Goal: Find specific page/section: Find specific page/section

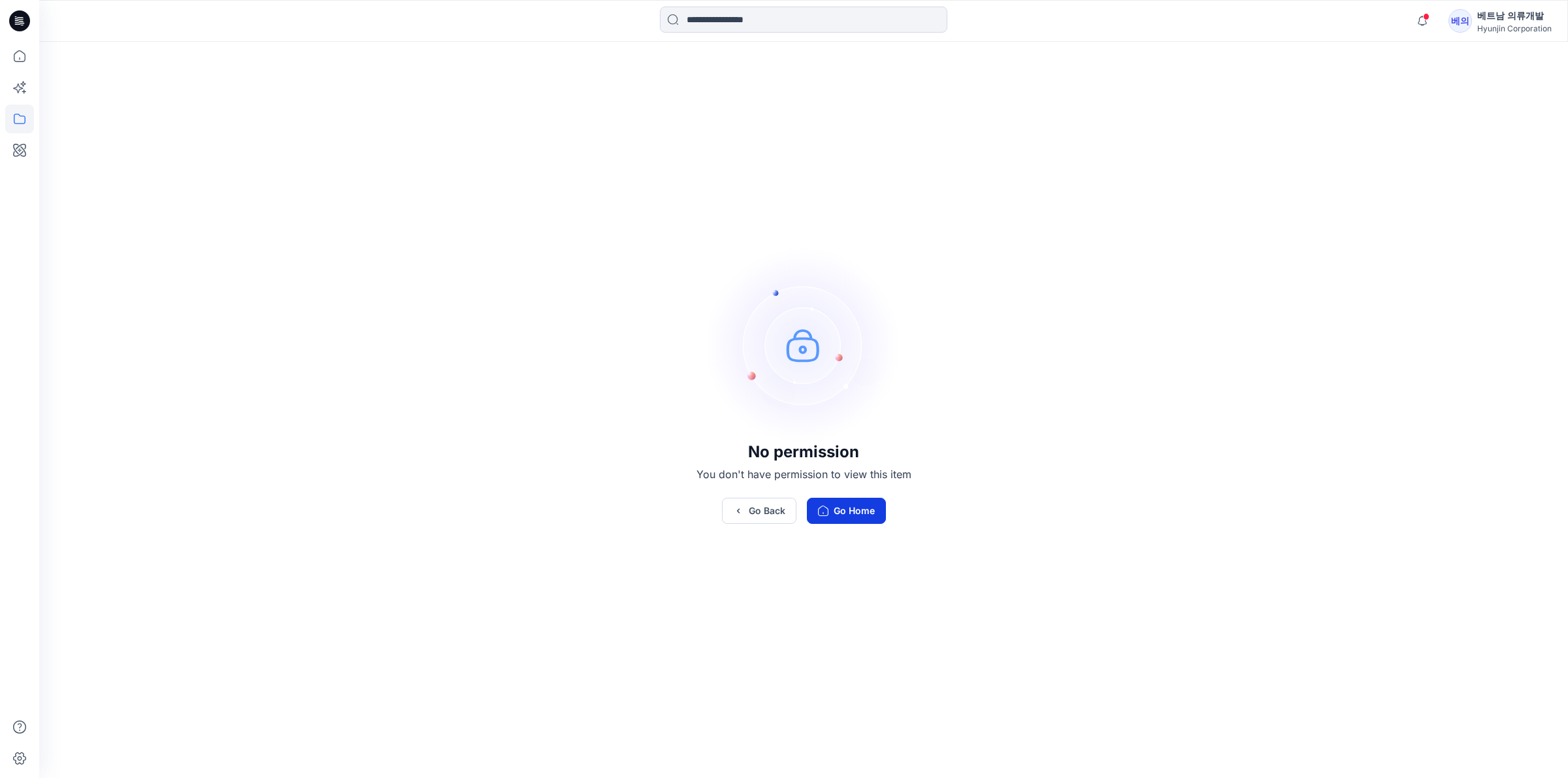
click at [848, 510] on button "Go Home" at bounding box center [846, 511] width 79 height 26
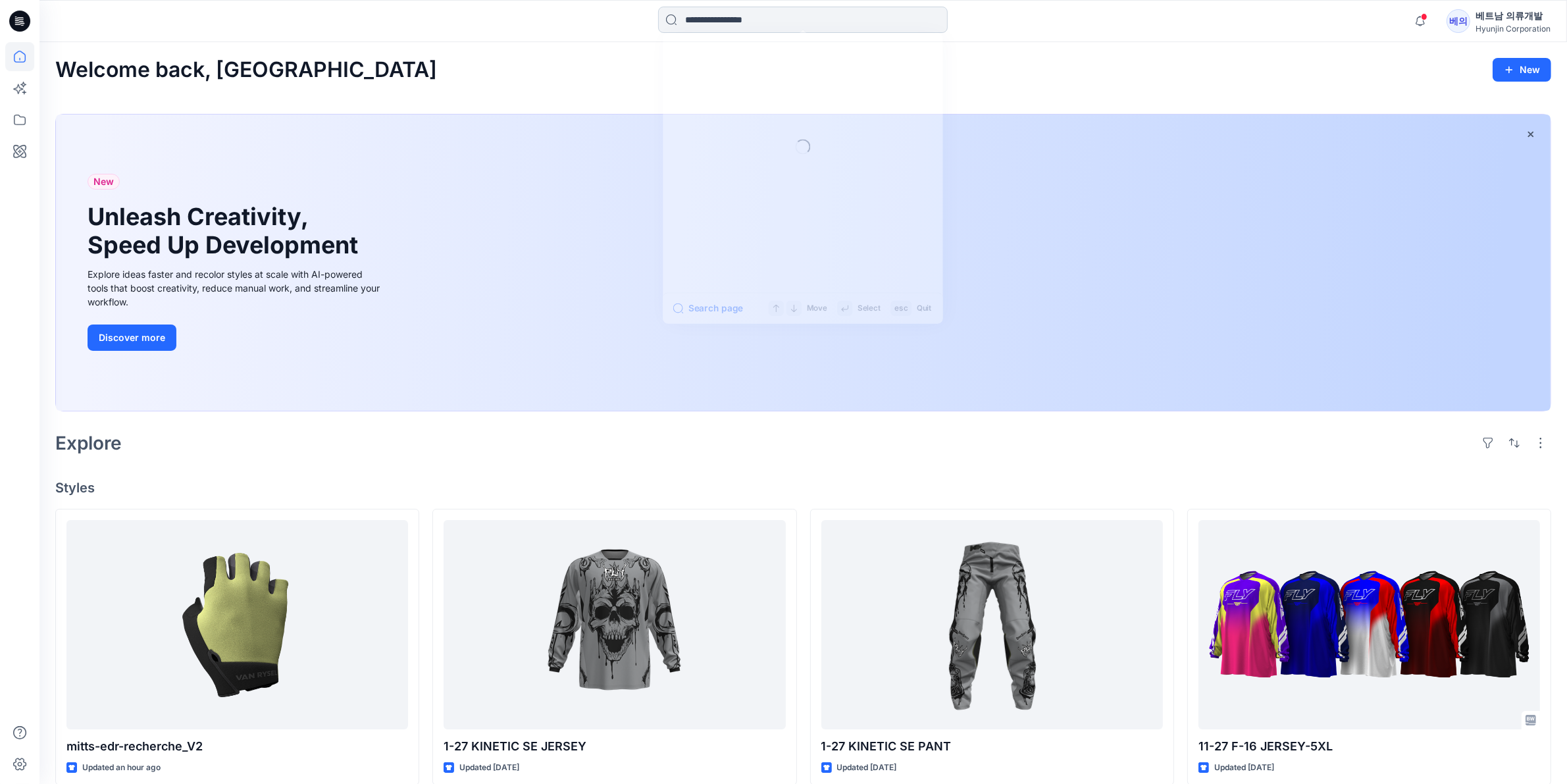
click at [748, 26] on input at bounding box center [803, 19] width 290 height 26
paste input "*******"
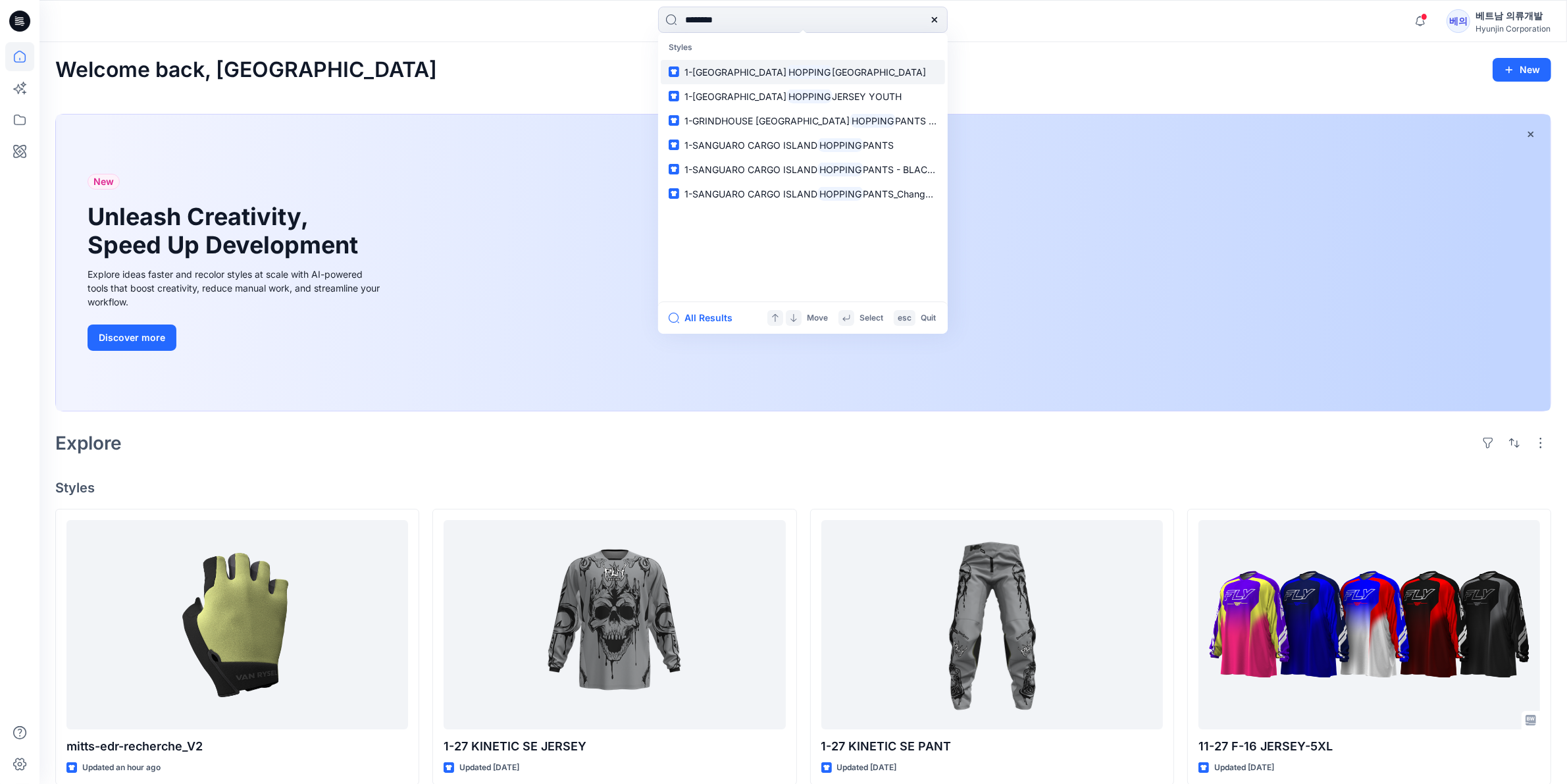
type input "*******"
click at [733, 71] on span "1-[GEOGRAPHIC_DATA]" at bounding box center [735, 71] width 102 height 11
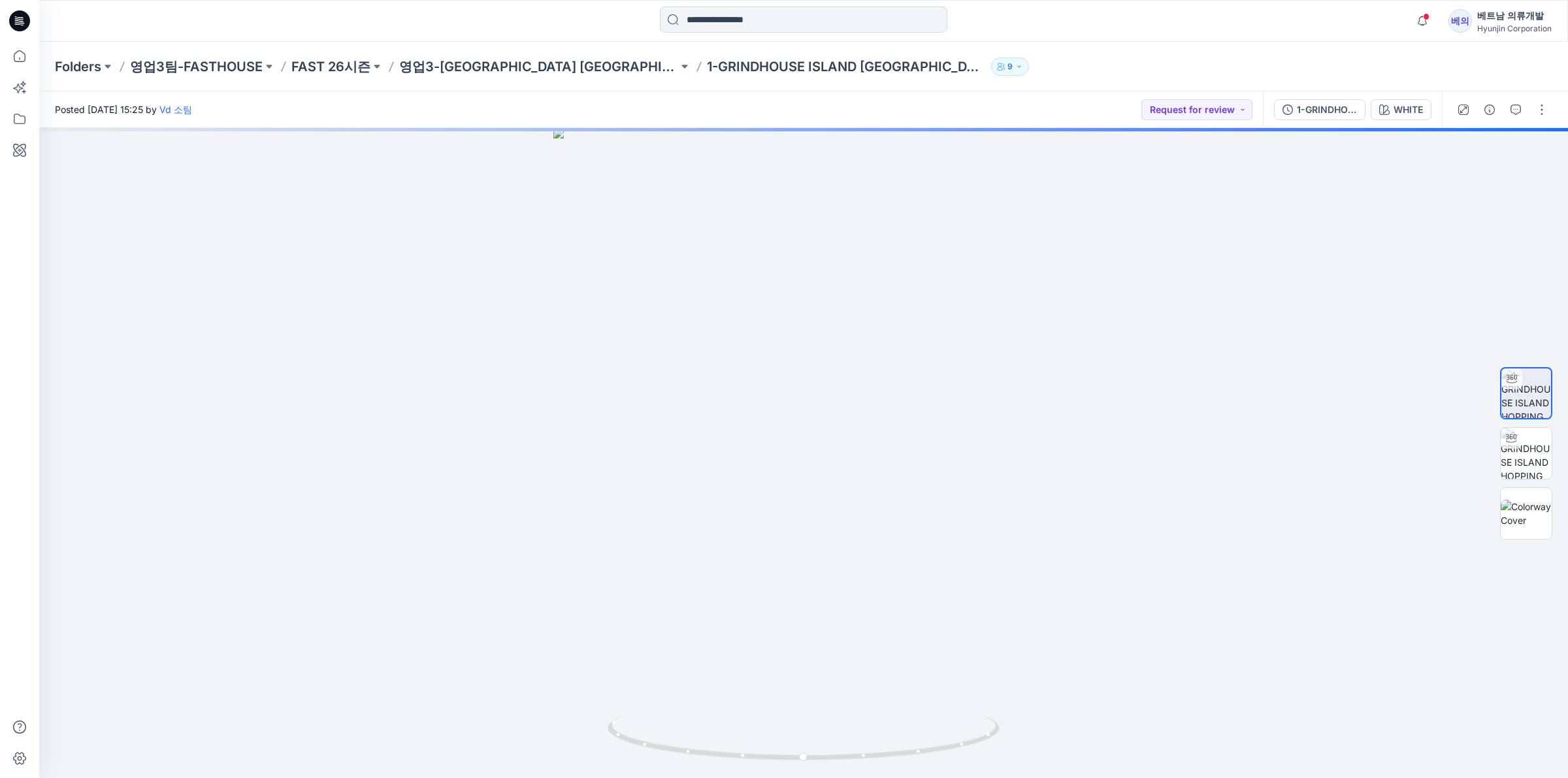
click at [809, 63] on p "1-GRINDHOUSE ISLAND [GEOGRAPHIC_DATA]" at bounding box center [846, 67] width 279 height 19
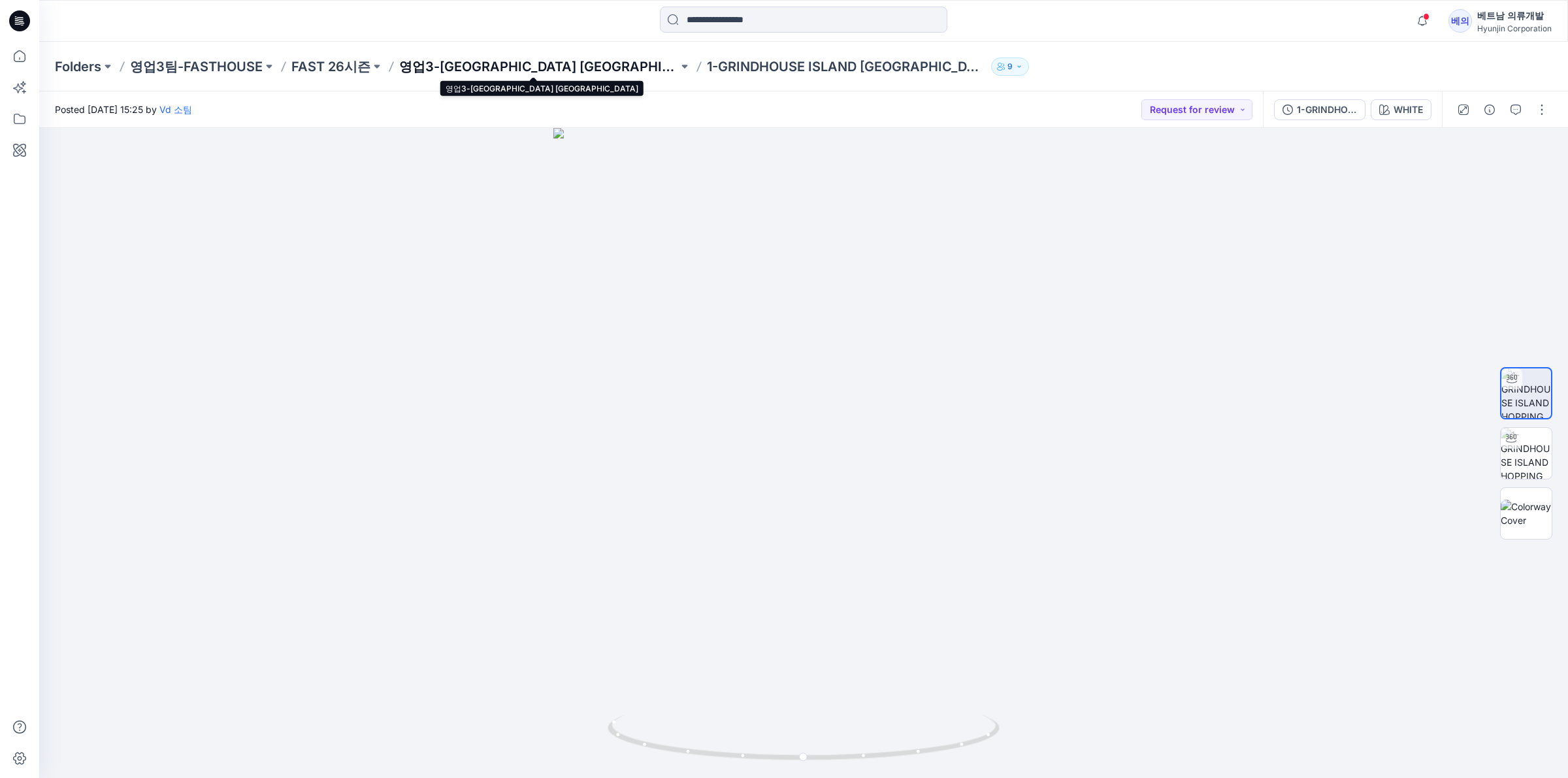
click at [578, 61] on p "영업3-[GEOGRAPHIC_DATA] [GEOGRAPHIC_DATA]" at bounding box center [538, 67] width 279 height 19
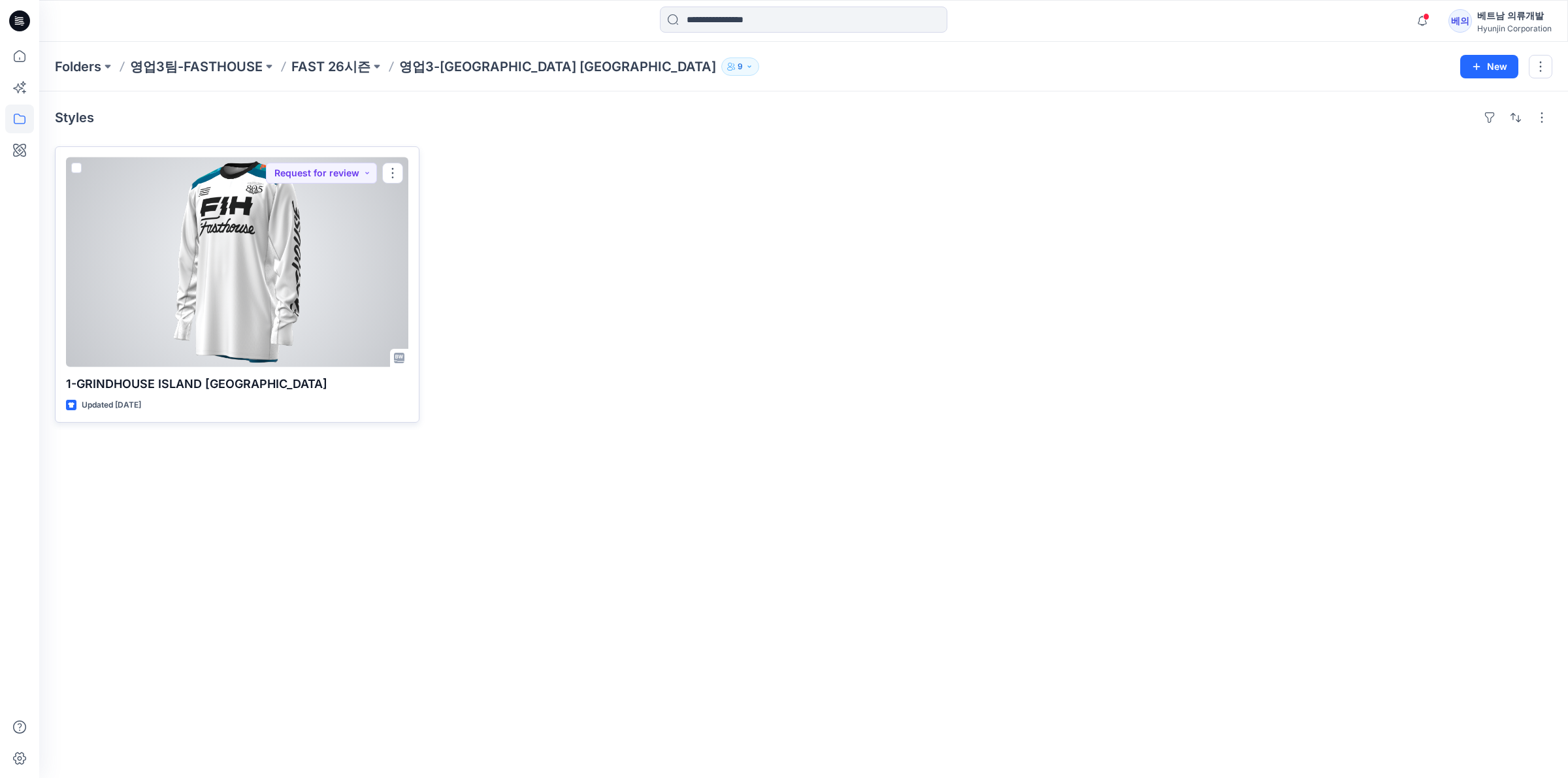
click at [302, 305] on div at bounding box center [237, 262] width 343 height 210
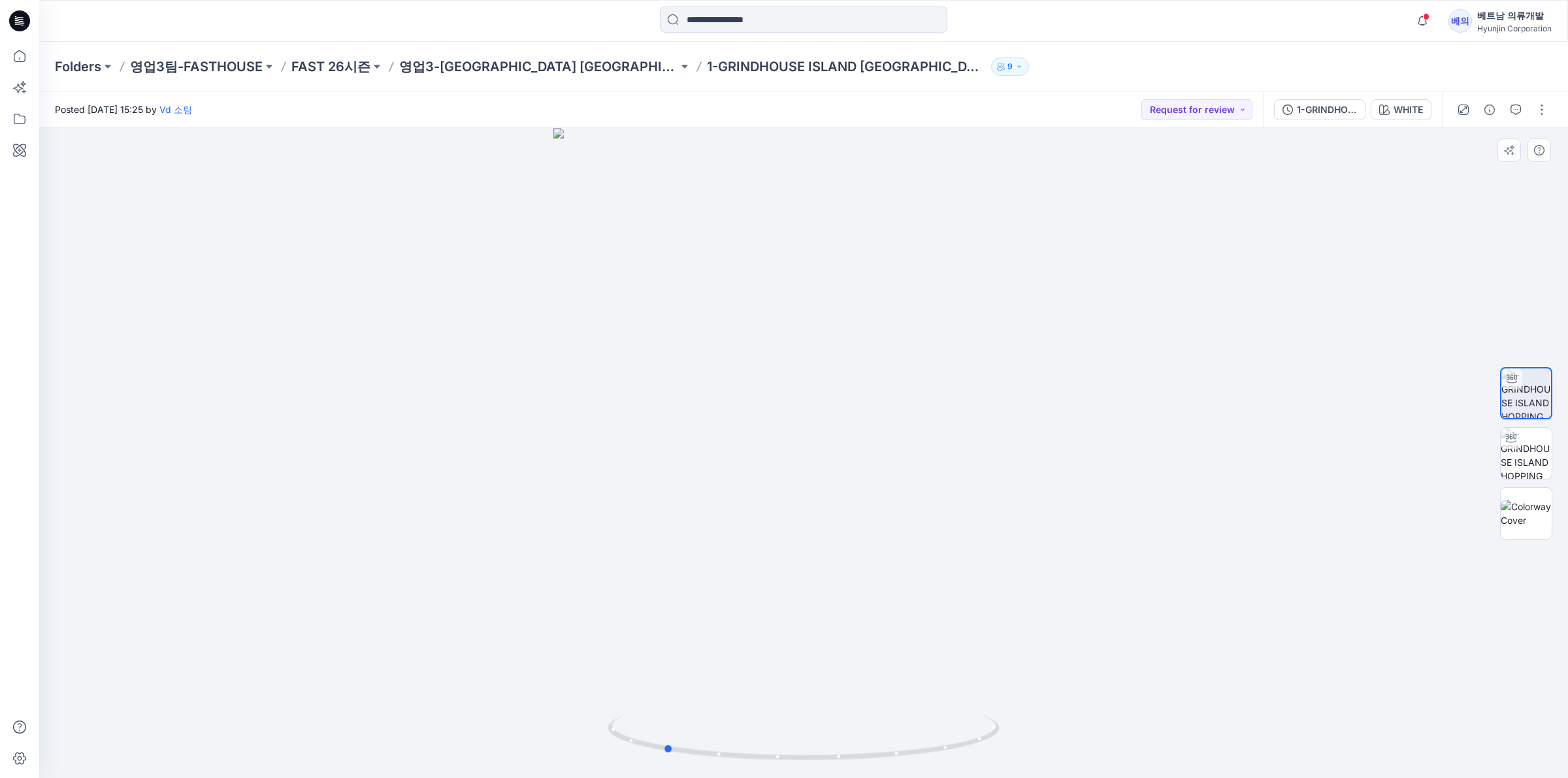
drag, startPoint x: 752, startPoint y: 476, endPoint x: 612, endPoint y: 482, distance: 140.1
click at [612, 482] on div at bounding box center [803, 453] width 1529 height 650
drag, startPoint x: 757, startPoint y: 325, endPoint x: 541, endPoint y: 331, distance: 216.1
click at [541, 331] on div at bounding box center [803, 453] width 1529 height 650
drag, startPoint x: 794, startPoint y: 461, endPoint x: 600, endPoint y: 494, distance: 196.8
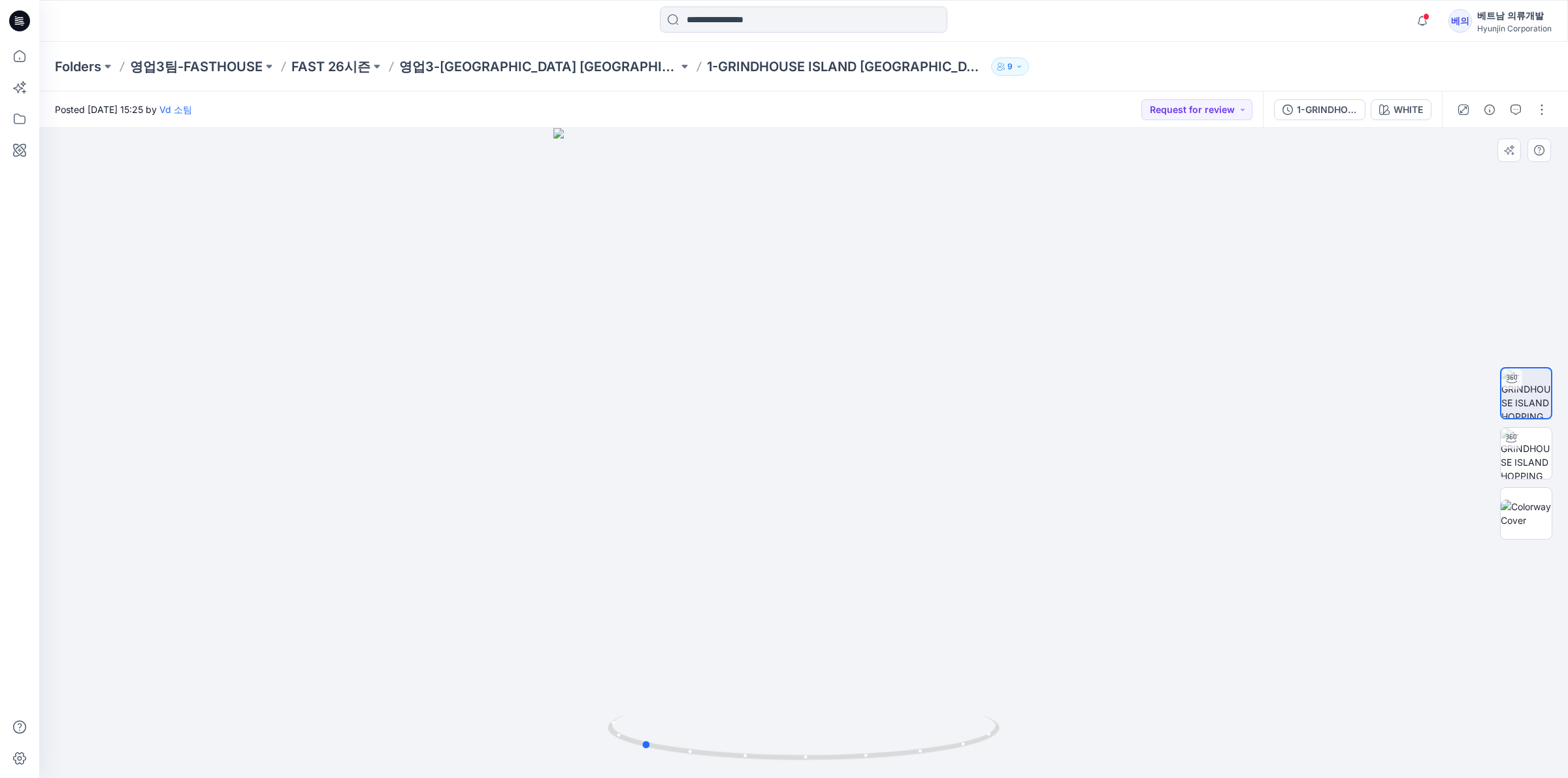
click at [600, 494] on div at bounding box center [803, 453] width 1529 height 650
drag, startPoint x: 791, startPoint y: 418, endPoint x: 748, endPoint y: 497, distance: 89.9
click at [748, 497] on div at bounding box center [803, 453] width 1529 height 650
drag, startPoint x: 854, startPoint y: 443, endPoint x: 701, endPoint y: 474, distance: 156.1
click at [701, 474] on div at bounding box center [803, 453] width 1529 height 650
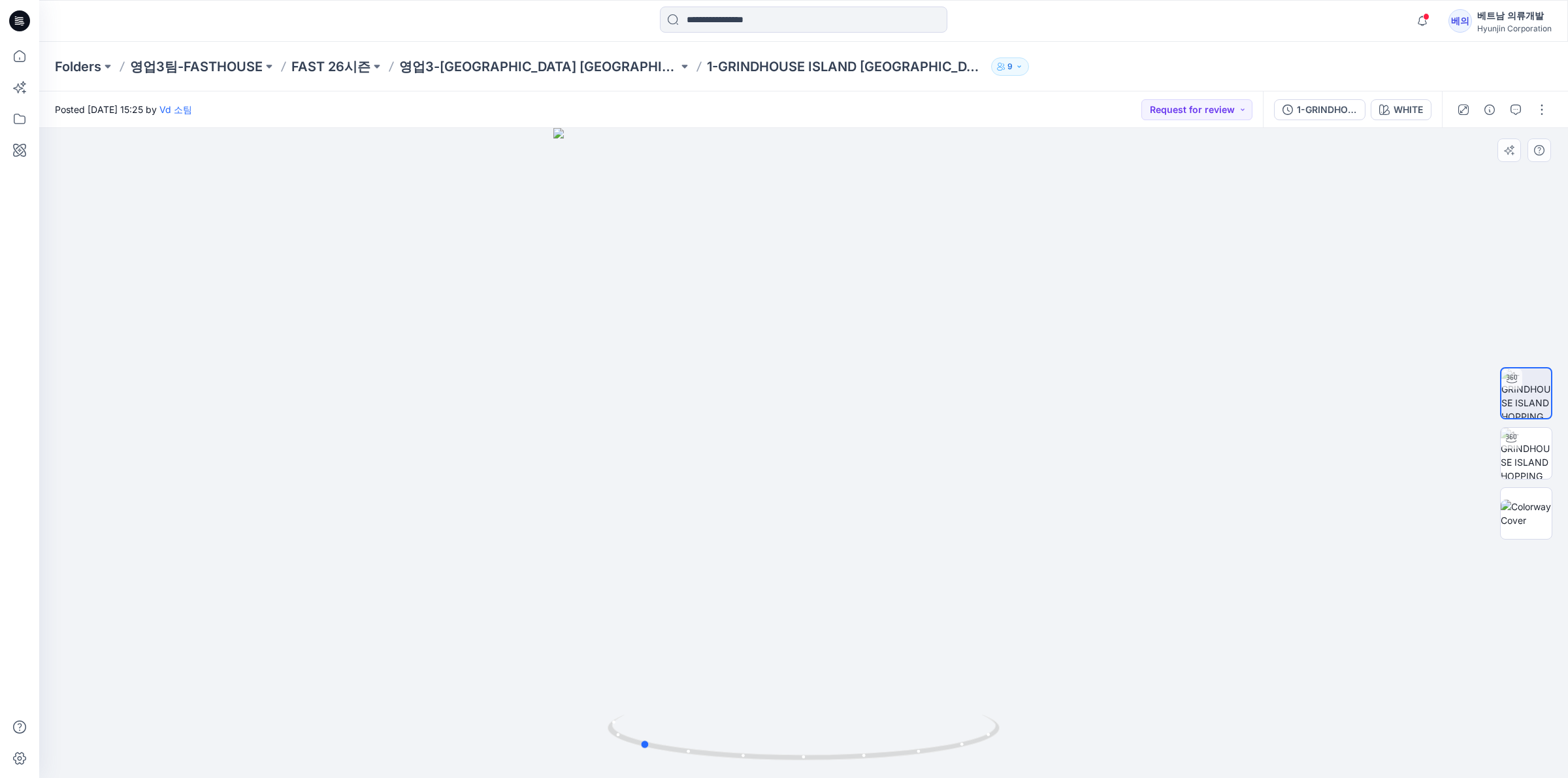
drag, startPoint x: 701, startPoint y: 474, endPoint x: 896, endPoint y: 573, distance: 218.7
click at [896, 573] on div at bounding box center [803, 453] width 1529 height 650
